Goal: Task Accomplishment & Management: Use online tool/utility

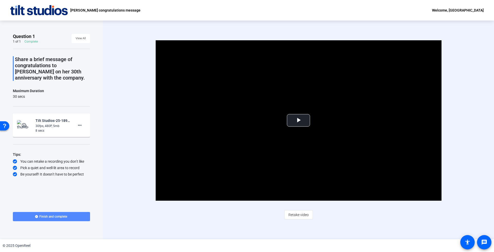
click at [69, 217] on span at bounding box center [51, 217] width 77 height 12
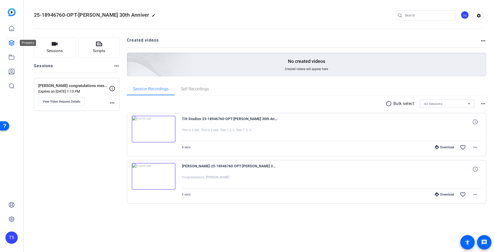
click at [14, 44] on icon at bounding box center [11, 43] width 6 height 6
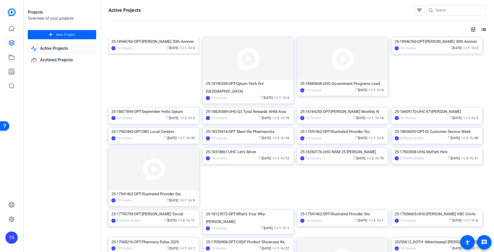
click at [178, 38] on img at bounding box center [153, 38] width 90 height 0
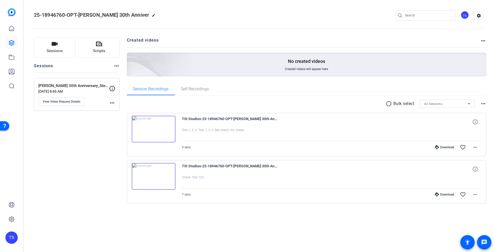
click at [112, 104] on mat-icon "more_horiz" at bounding box center [112, 103] width 6 height 6
click at [63, 102] on div at bounding box center [247, 126] width 494 height 252
click at [64, 101] on span "View Video Request Details" at bounding box center [62, 102] width 38 height 4
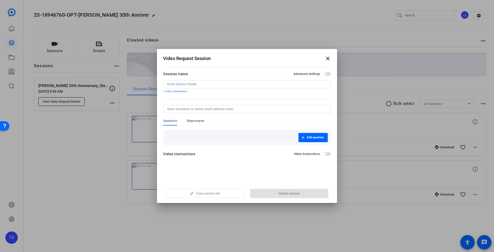
type input "Mary Murley 30th Anniversary_Steve Hemsley Record"
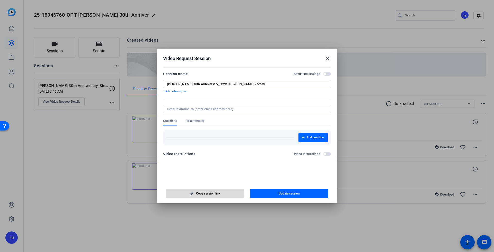
click at [215, 193] on span "Copy session link" at bounding box center [208, 194] width 24 height 4
click at [328, 60] on mat-icon "close" at bounding box center [327, 59] width 6 height 6
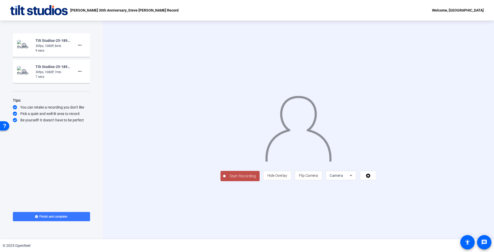
click at [225, 179] on span "Start Recording" at bounding box center [242, 177] width 34 height 6
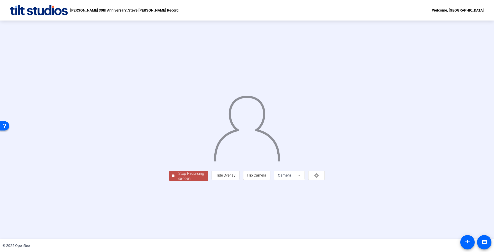
click at [172, 177] on div at bounding box center [173, 176] width 3 height 3
